Goal: Task Accomplishment & Management: Use online tool/utility

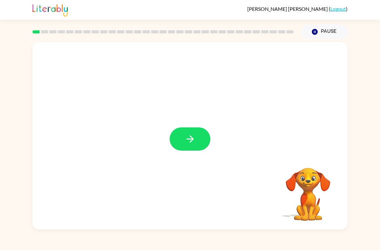
click at [184, 141] on button "button" at bounding box center [190, 138] width 41 height 23
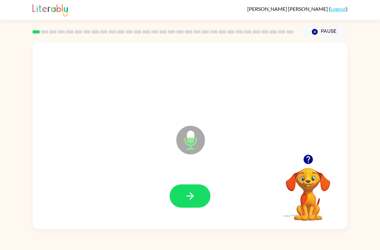
click at [178, 194] on button "button" at bounding box center [190, 195] width 41 height 23
click at [177, 187] on button "button" at bounding box center [190, 195] width 41 height 23
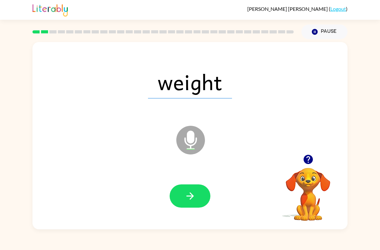
click at [178, 192] on button "button" at bounding box center [190, 195] width 41 height 23
click at [188, 196] on icon "button" at bounding box center [190, 195] width 11 height 11
click at [189, 194] on icon "button" at bounding box center [190, 195] width 11 height 11
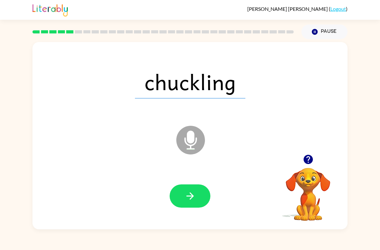
click at [184, 195] on button "button" at bounding box center [190, 195] width 41 height 23
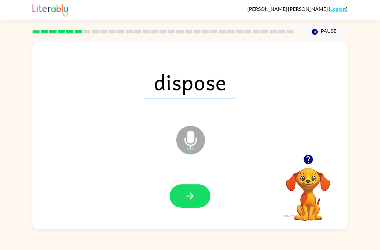
click at [190, 200] on icon "button" at bounding box center [190, 195] width 11 height 11
click at [181, 192] on button "button" at bounding box center [190, 195] width 41 height 23
click at [183, 190] on button "button" at bounding box center [190, 195] width 41 height 23
click at [183, 200] on button "button" at bounding box center [190, 195] width 41 height 23
click at [180, 195] on button "button" at bounding box center [190, 195] width 41 height 23
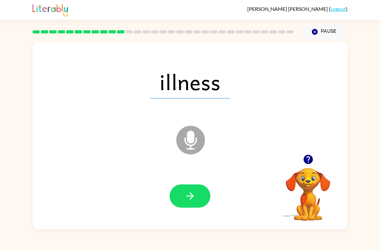
click at [188, 197] on icon "button" at bounding box center [189, 195] width 7 height 7
click at [184, 189] on button "button" at bounding box center [190, 195] width 41 height 23
click at [191, 191] on icon "button" at bounding box center [190, 195] width 11 height 11
click at [185, 192] on icon "button" at bounding box center [190, 195] width 11 height 11
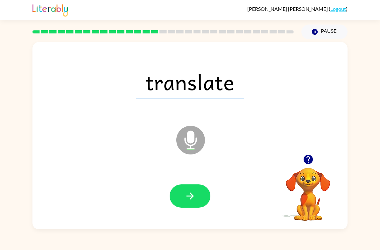
click at [197, 194] on button "button" at bounding box center [190, 195] width 41 height 23
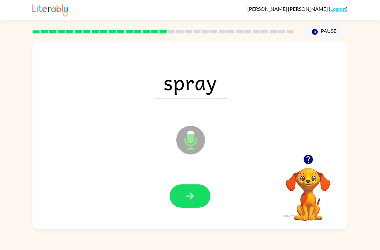
click at [180, 196] on button "button" at bounding box center [190, 195] width 41 height 23
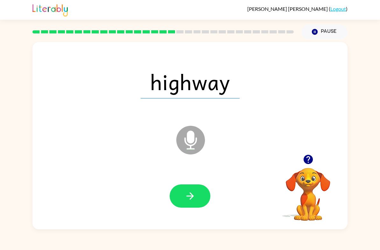
click at [185, 196] on icon "button" at bounding box center [190, 195] width 11 height 11
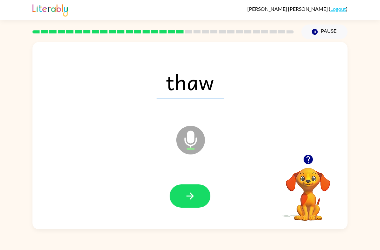
click at [182, 196] on button "button" at bounding box center [190, 195] width 41 height 23
click at [185, 196] on icon "button" at bounding box center [190, 195] width 11 height 11
click at [187, 190] on button "button" at bounding box center [190, 195] width 41 height 23
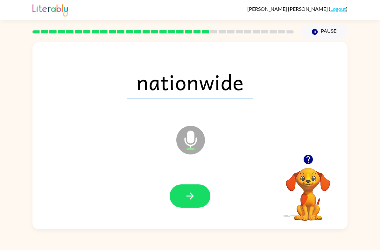
click at [192, 195] on icon "button" at bounding box center [190, 195] width 11 height 11
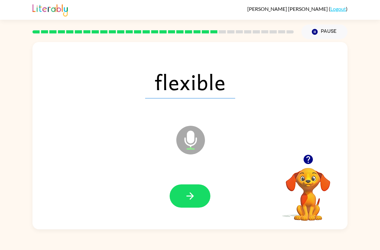
click at [192, 192] on icon "button" at bounding box center [190, 195] width 11 height 11
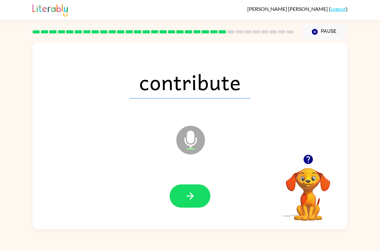
click at [182, 192] on button "button" at bounding box center [190, 195] width 41 height 23
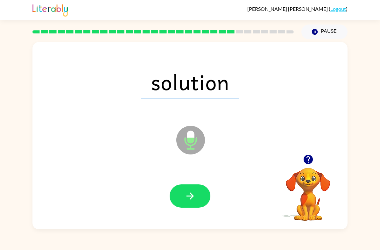
click at [178, 194] on button "button" at bounding box center [190, 195] width 41 height 23
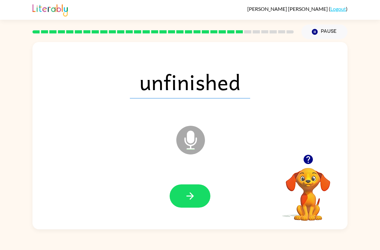
click at [194, 198] on icon "button" at bounding box center [190, 195] width 11 height 11
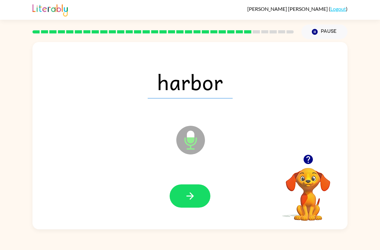
click at [176, 195] on button "button" at bounding box center [190, 195] width 41 height 23
click at [189, 188] on button "button" at bounding box center [190, 195] width 41 height 23
click at [193, 200] on icon "button" at bounding box center [190, 195] width 11 height 11
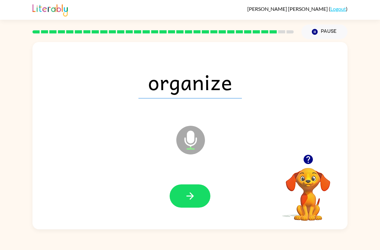
click at [186, 202] on button "button" at bounding box center [190, 195] width 41 height 23
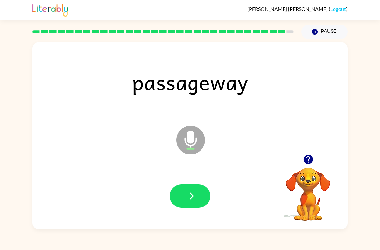
click at [196, 194] on icon "button" at bounding box center [190, 195] width 11 height 11
